Goal: Check status: Check status

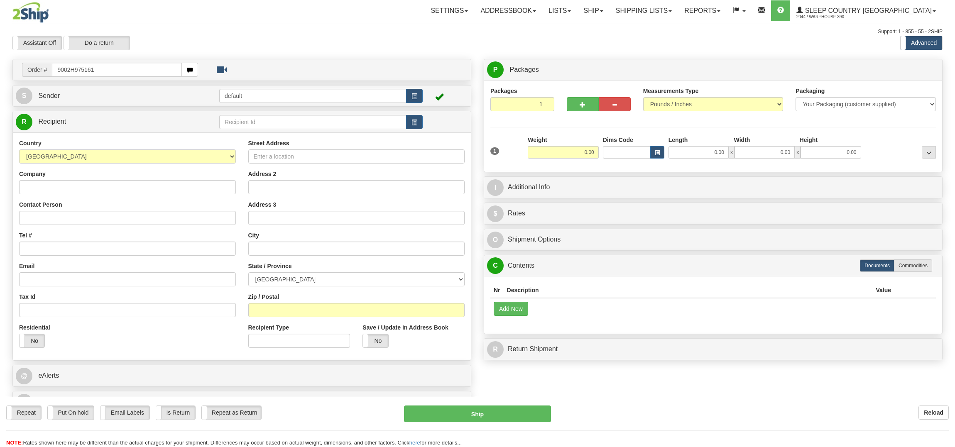
type input "9002H975161"
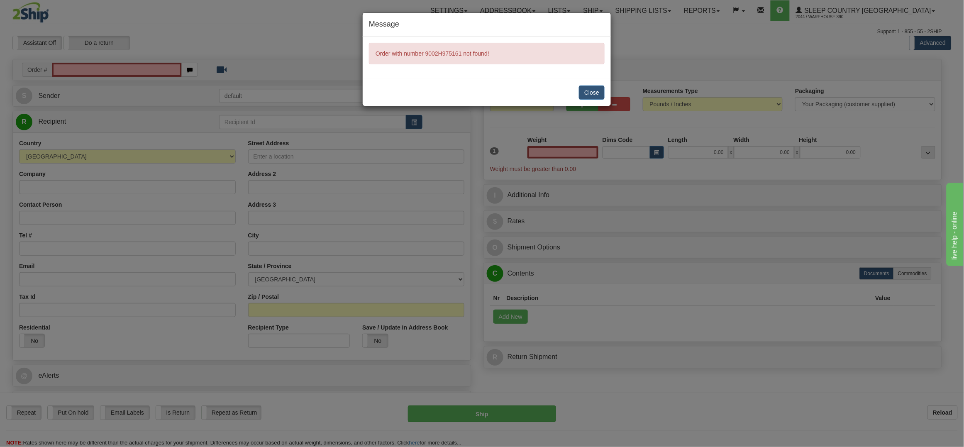
type input "0.00"
click at [600, 94] on button "Close" at bounding box center [592, 93] width 26 height 14
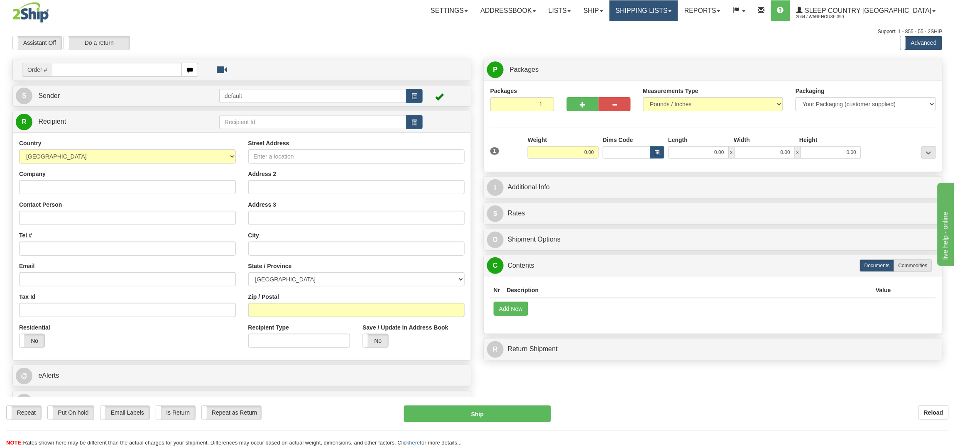
click at [678, 9] on link "Shipping lists" at bounding box center [643, 10] width 68 height 21
click at [653, 28] on span "Current Shipments" at bounding box center [629, 29] width 49 height 7
click at [678, 8] on link "Shipping lists" at bounding box center [643, 10] width 68 height 21
click at [666, 36] on link "Search Shipment History" at bounding box center [637, 39] width 81 height 11
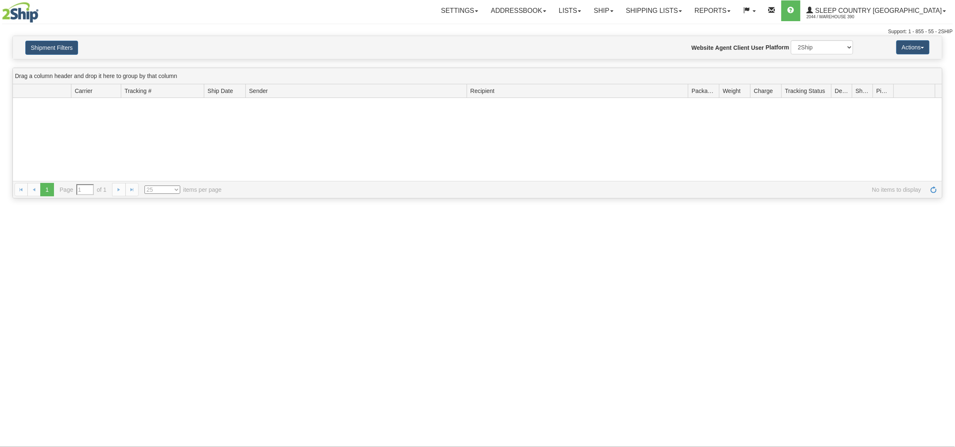
type input "From 08/10/2025 To 08/11/2025"
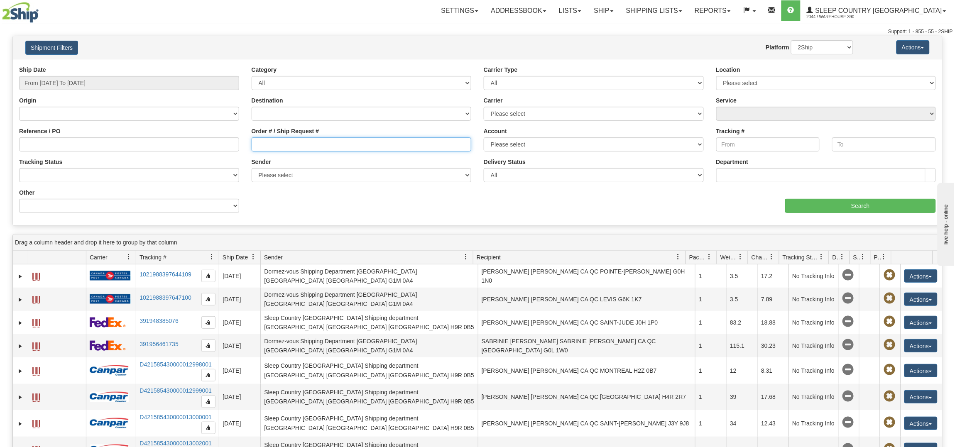
click at [336, 147] on input "Order # / Ship Request #" at bounding box center [362, 144] width 220 height 14
paste input "9002H975161"
type input "9002H975161"
click at [875, 205] on input "Search" at bounding box center [860, 206] width 151 height 14
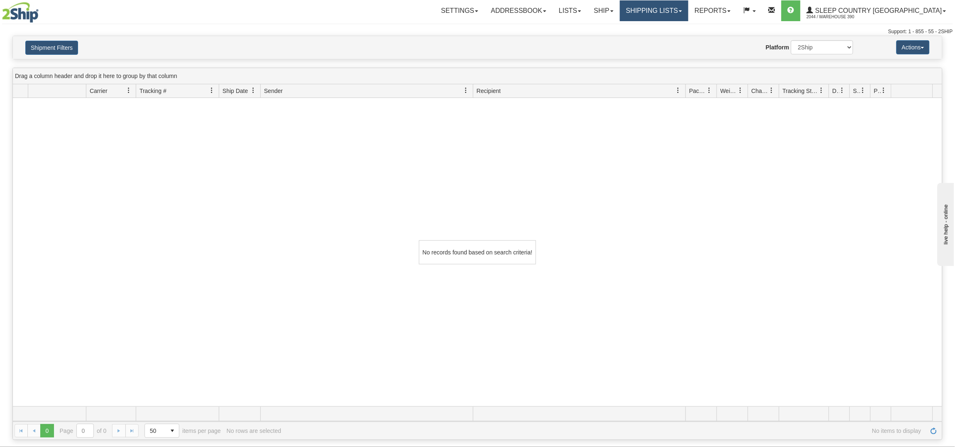
click at [688, 9] on link "Shipping lists" at bounding box center [654, 10] width 68 height 21
click at [680, 37] on span "Search Shipment History" at bounding box center [647, 40] width 64 height 7
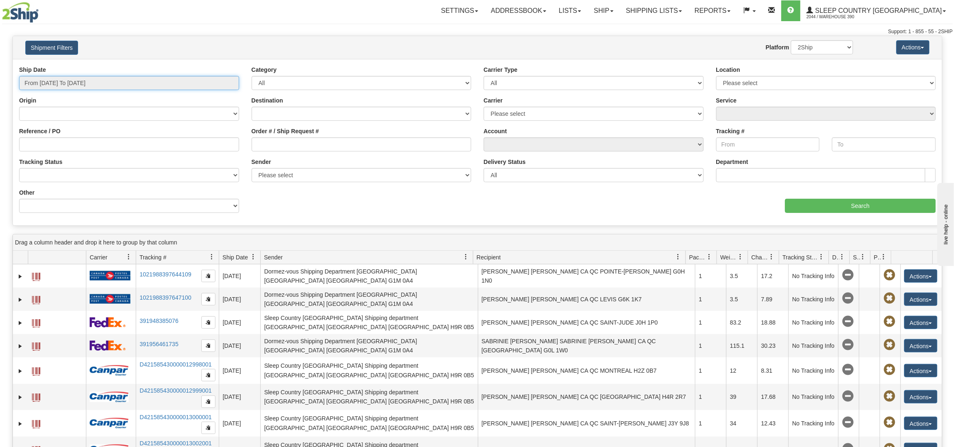
click at [186, 80] on input "From 08/10/2025 To 08/11/2025" at bounding box center [129, 83] width 220 height 14
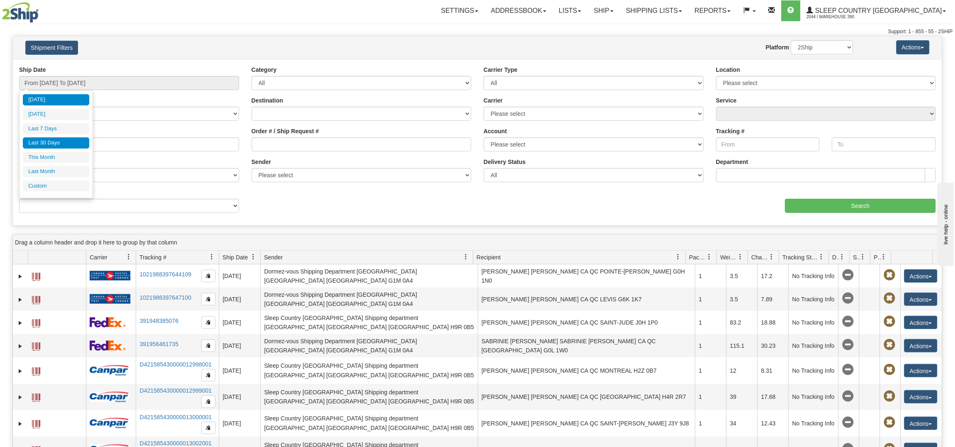
click at [50, 142] on li "Last 30 Days" at bounding box center [56, 142] width 66 height 11
type input "From 07/13/2025 To 08/11/2025"
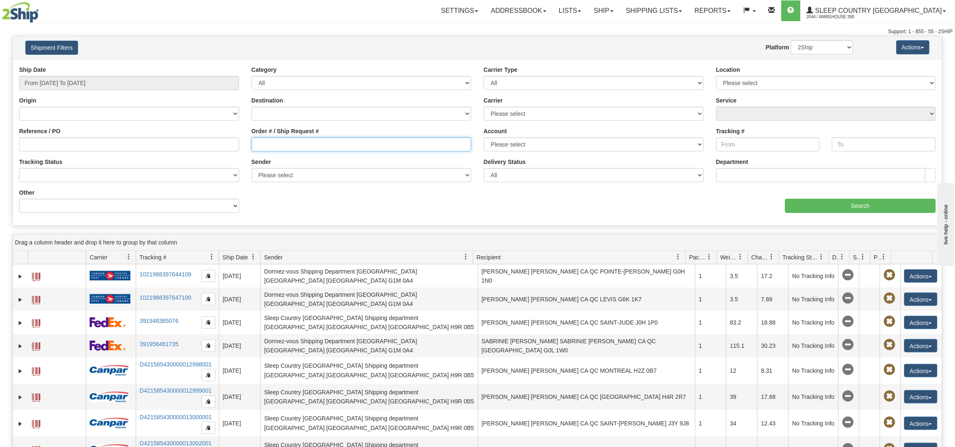
click at [348, 143] on input "Order # / Ship Request #" at bounding box center [362, 144] width 220 height 14
paste input "9002H975161"
type input "9002H975161"
click at [863, 205] on input "Search" at bounding box center [860, 206] width 151 height 14
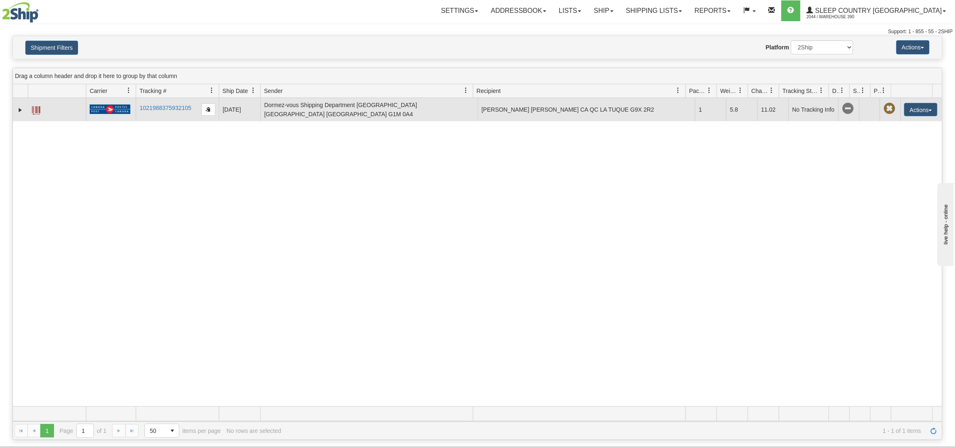
click at [39, 108] on span at bounding box center [36, 110] width 8 height 8
